Goal: Information Seeking & Learning: Understand process/instructions

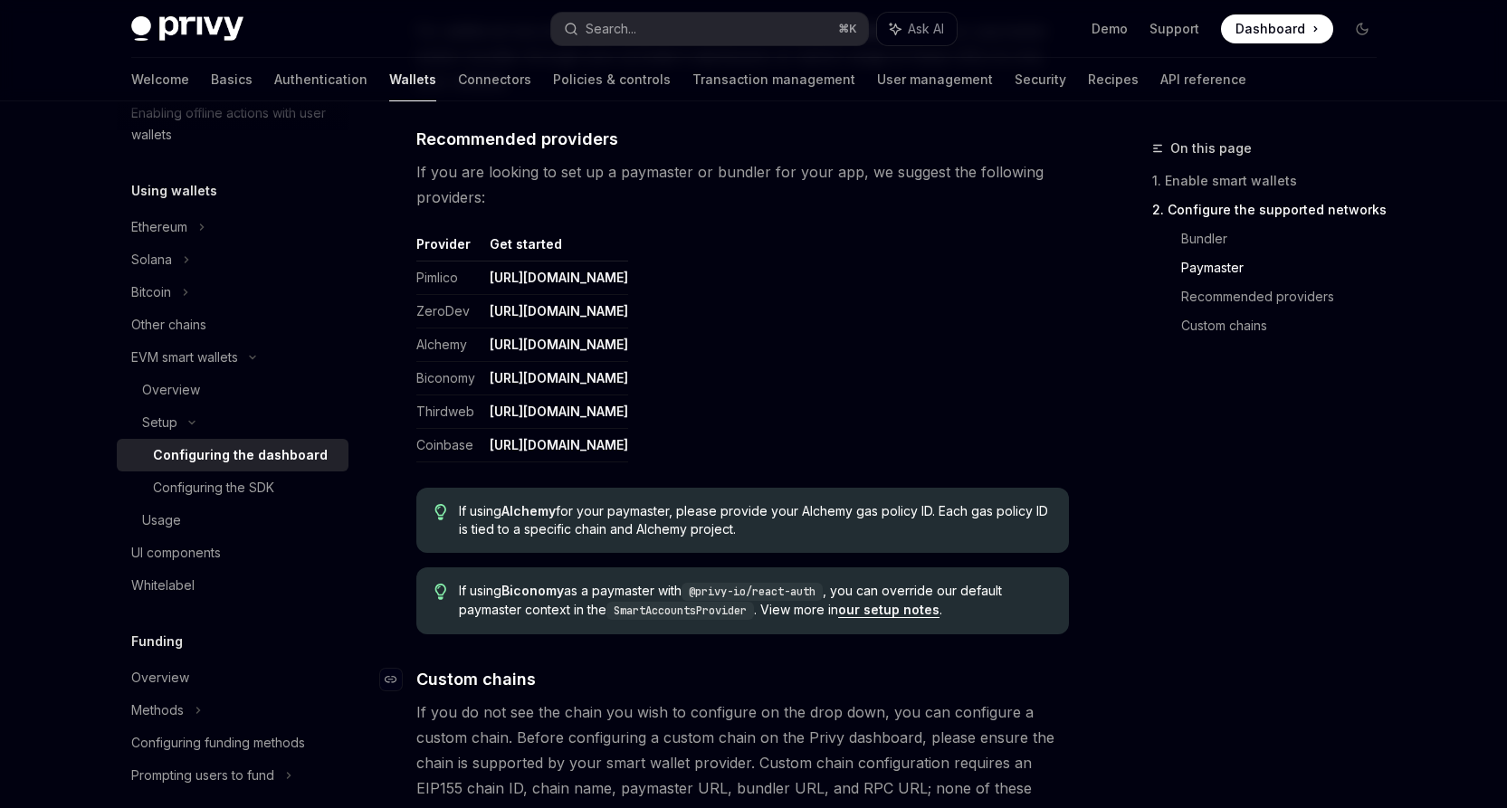
scroll to position [1866, 0]
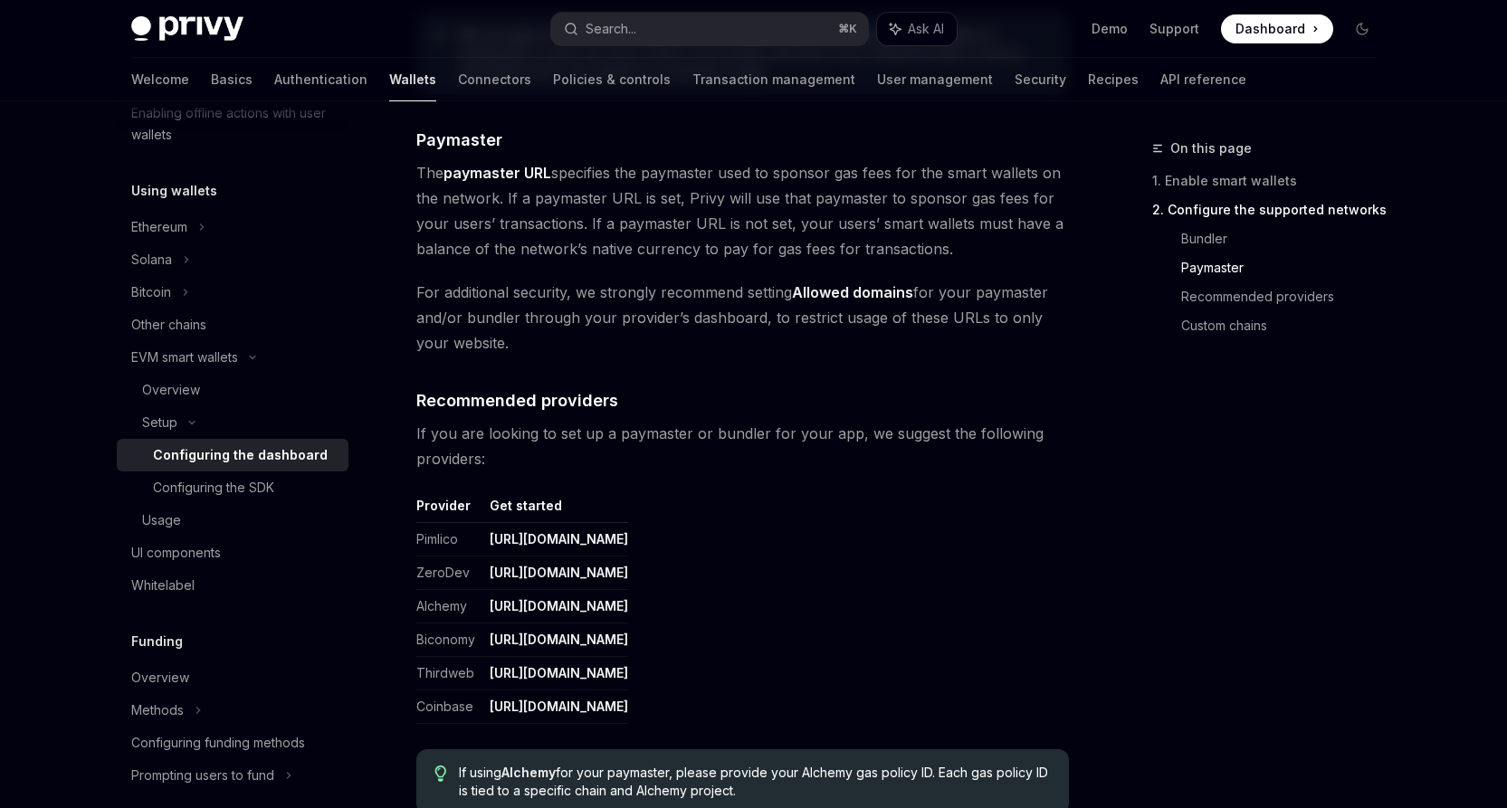
click at [579, 310] on span "For additional security, we strongly recommend setting Allowed domains for your…" at bounding box center [742, 318] width 653 height 76
drag, startPoint x: 579, startPoint y: 310, endPoint x: 926, endPoint y: 322, distance: 346.9
click at [926, 322] on span "For additional security, we strongly recommend setting Allowed domains for your…" at bounding box center [742, 318] width 653 height 76
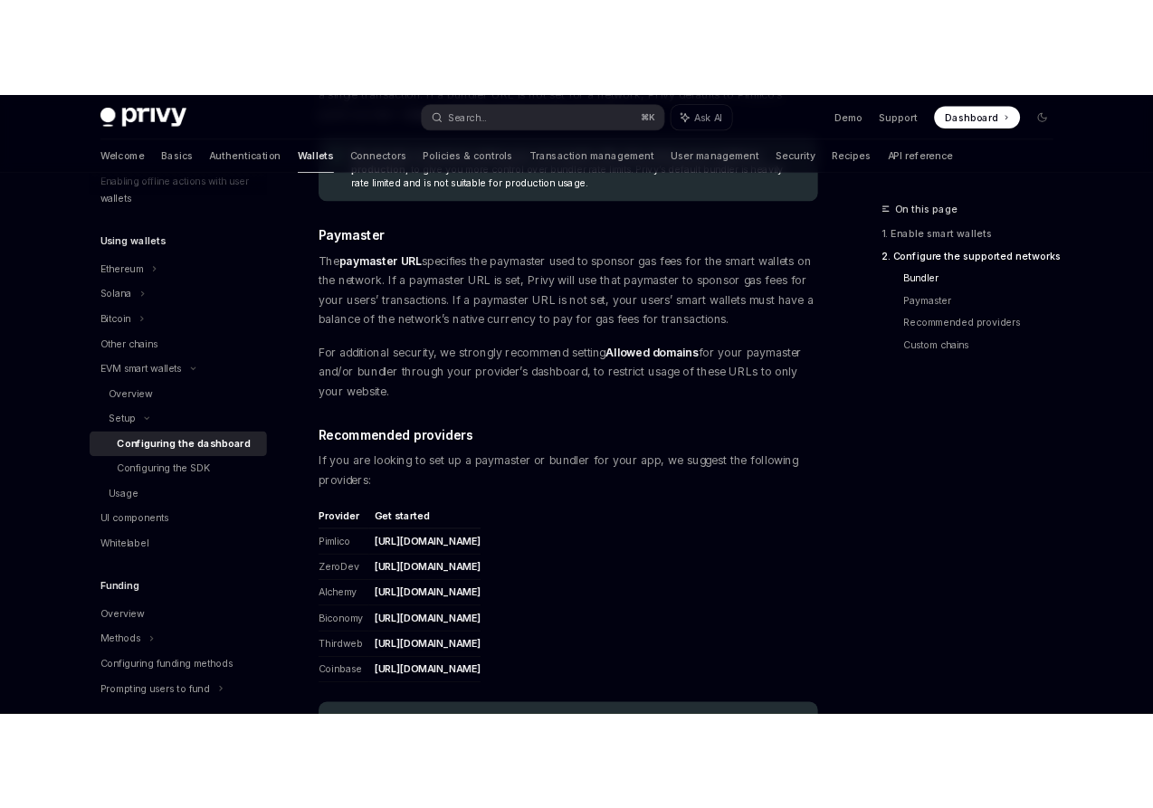
scroll to position [1769, 0]
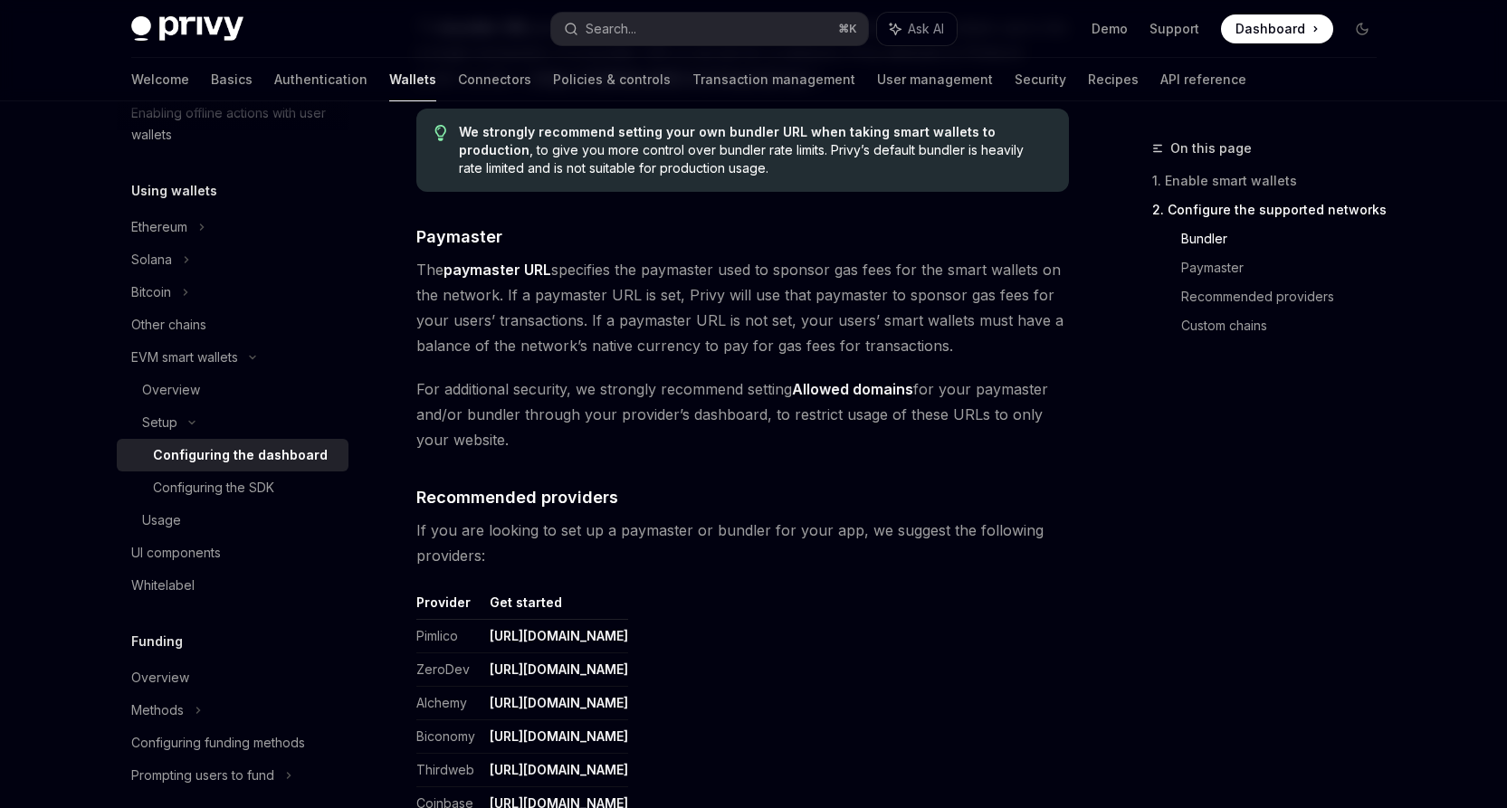
click at [557, 323] on span "The paymaster URL specifies the paymaster used to sponsor gas fees for the smar…" at bounding box center [742, 307] width 653 height 101
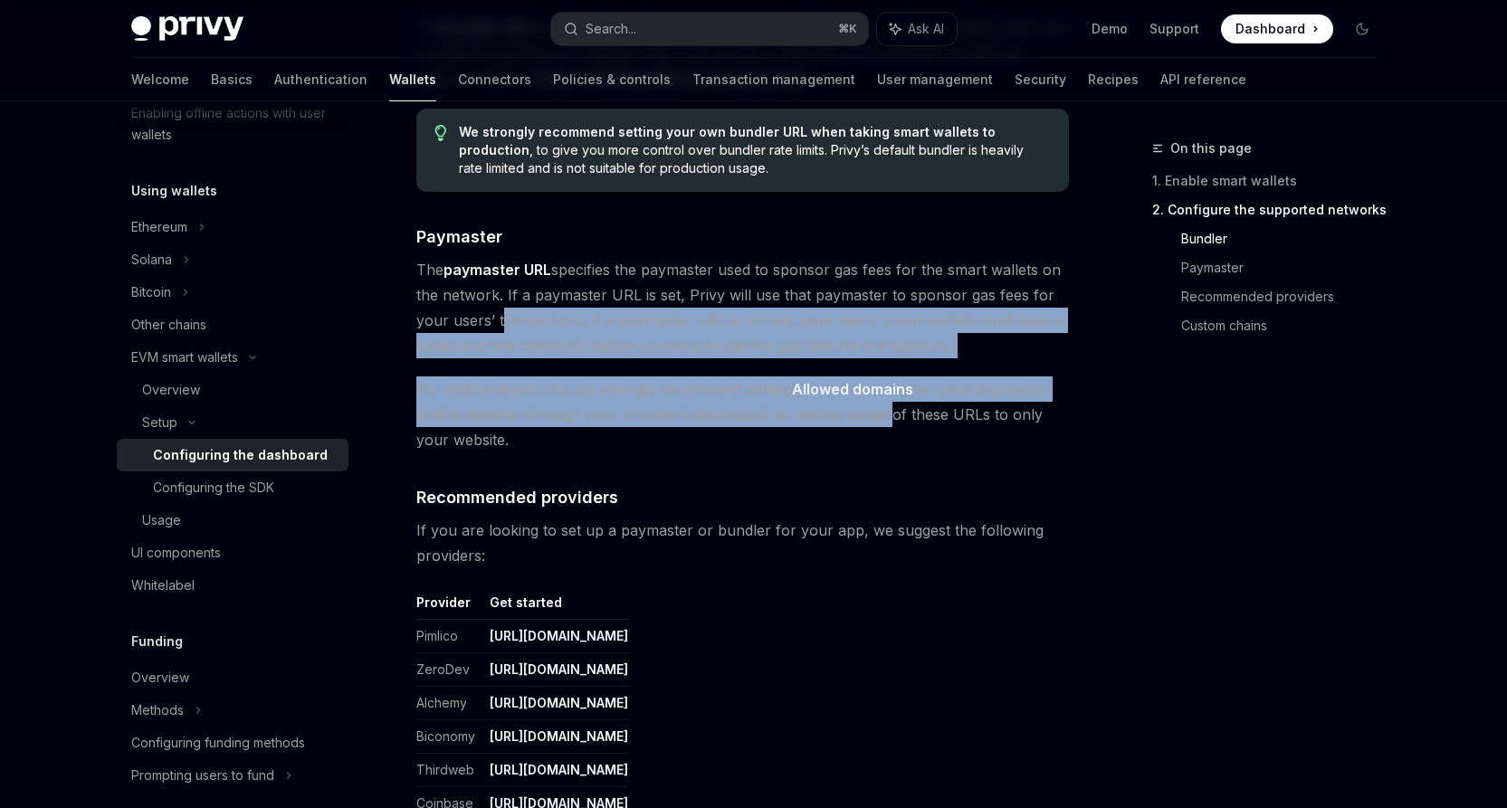
drag, startPoint x: 557, startPoint y: 323, endPoint x: 854, endPoint y: 417, distance: 311.5
click at [854, 417] on span "For additional security, we strongly recommend setting Allowed domains for your…" at bounding box center [742, 415] width 653 height 76
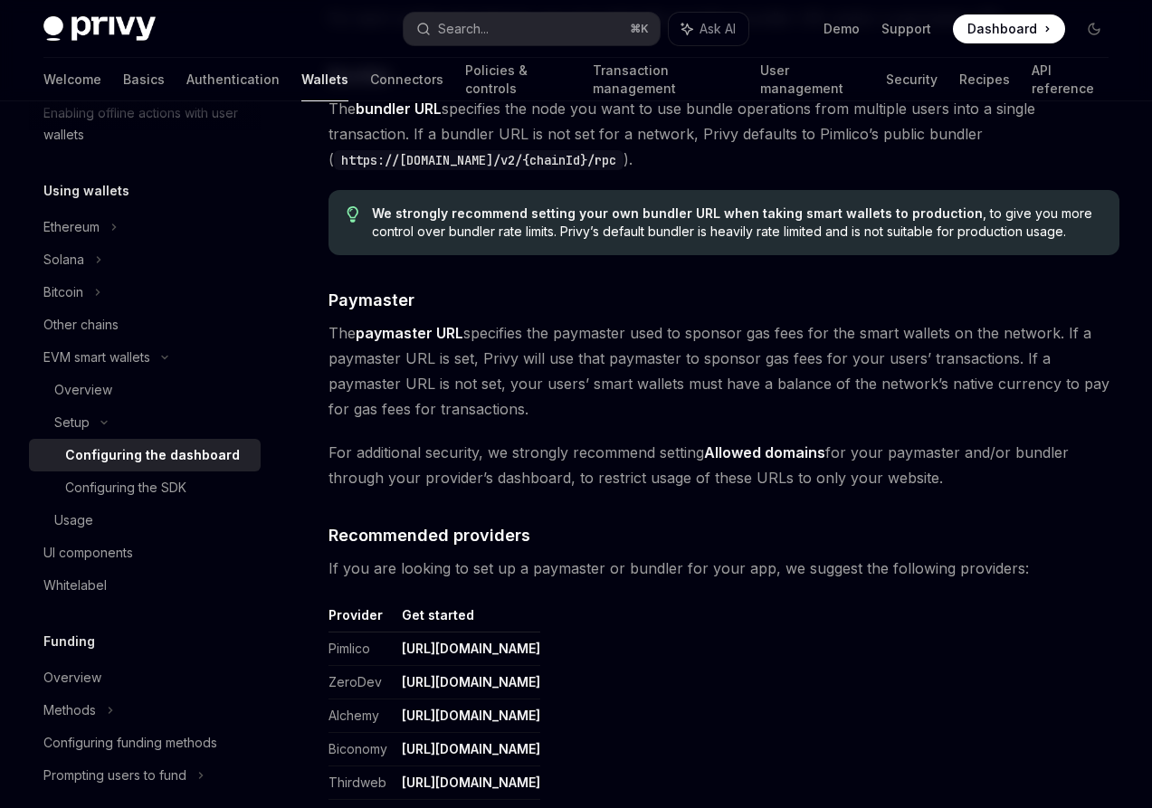
type textarea "*"
